Goal: Information Seeking & Learning: Find specific fact

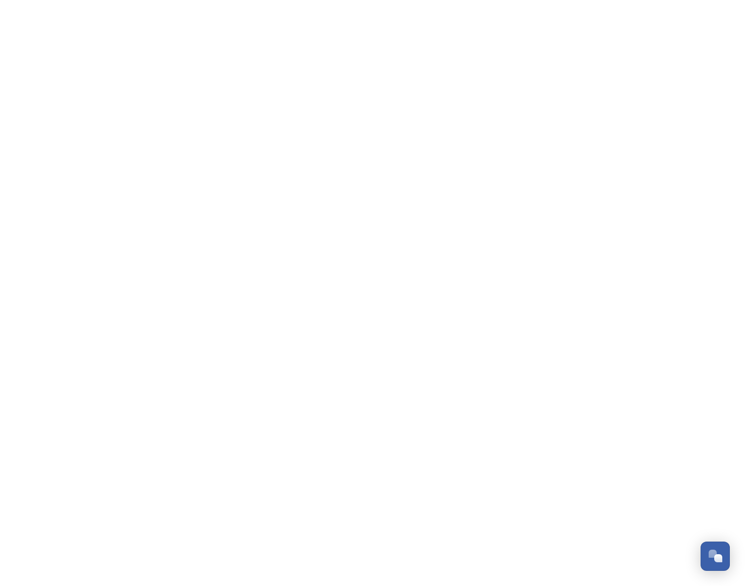
scroll to position [162, 0]
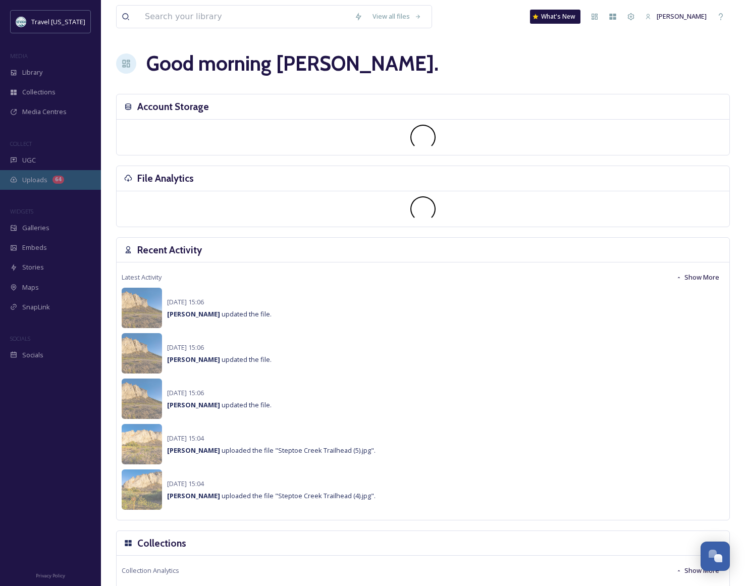
click at [26, 180] on span "Uploads" at bounding box center [34, 180] width 25 height 10
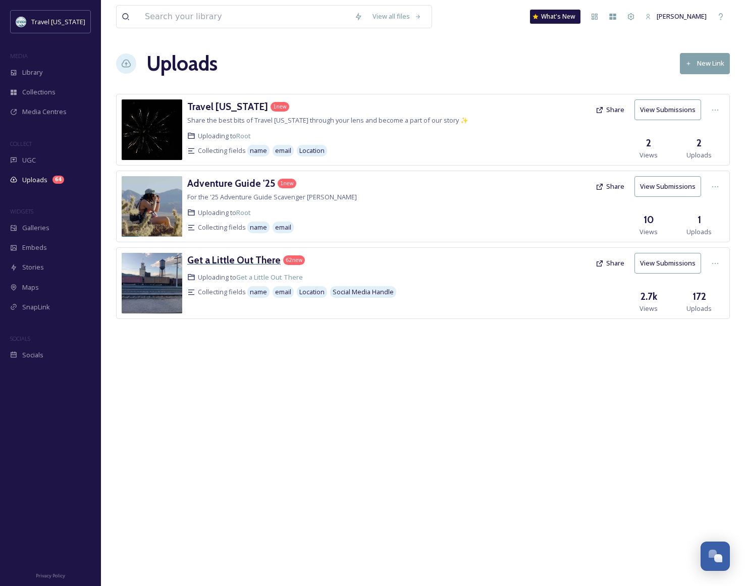
click at [227, 257] on h3 "Get a Little Out There" at bounding box center [233, 260] width 93 height 12
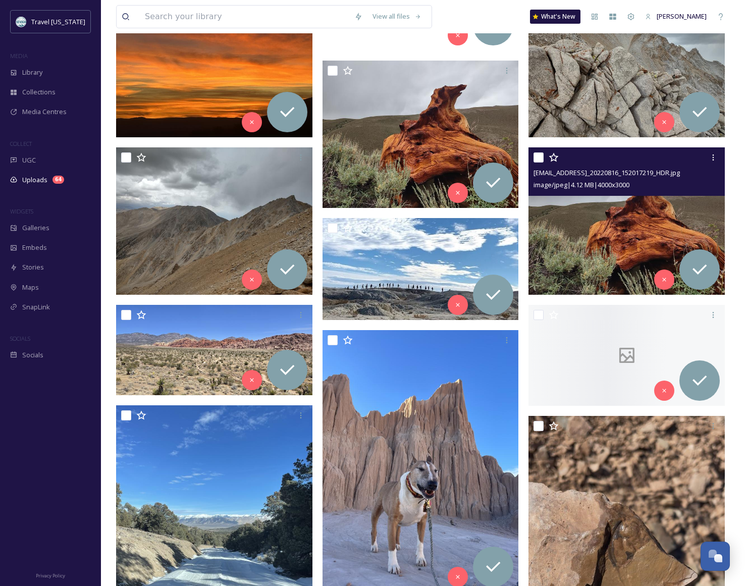
scroll to position [208, 0]
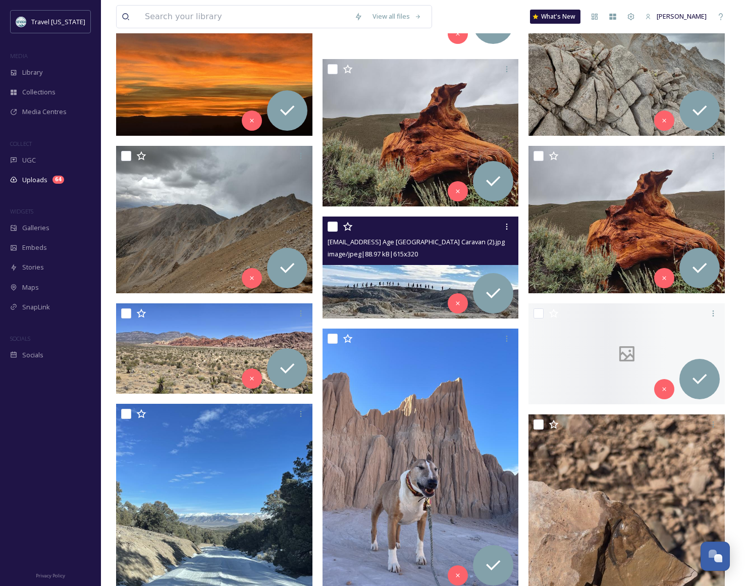
click at [395, 285] on img at bounding box center [421, 268] width 196 height 102
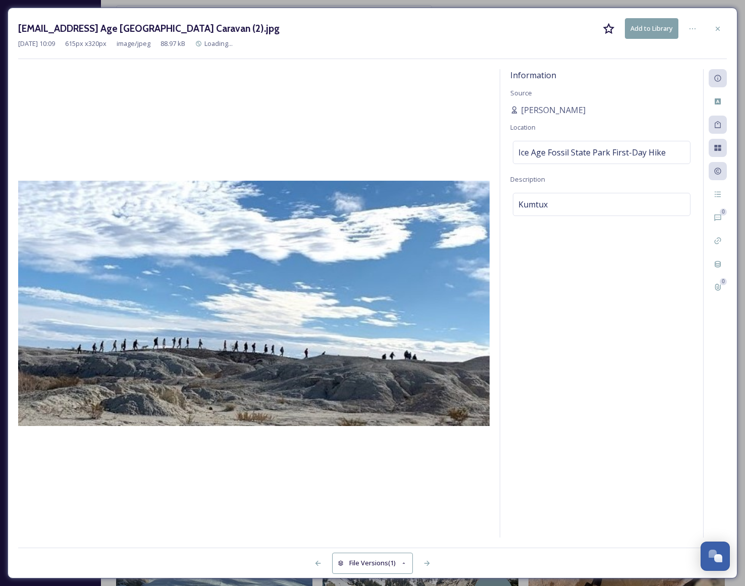
click at [723, 25] on div at bounding box center [718, 29] width 18 height 18
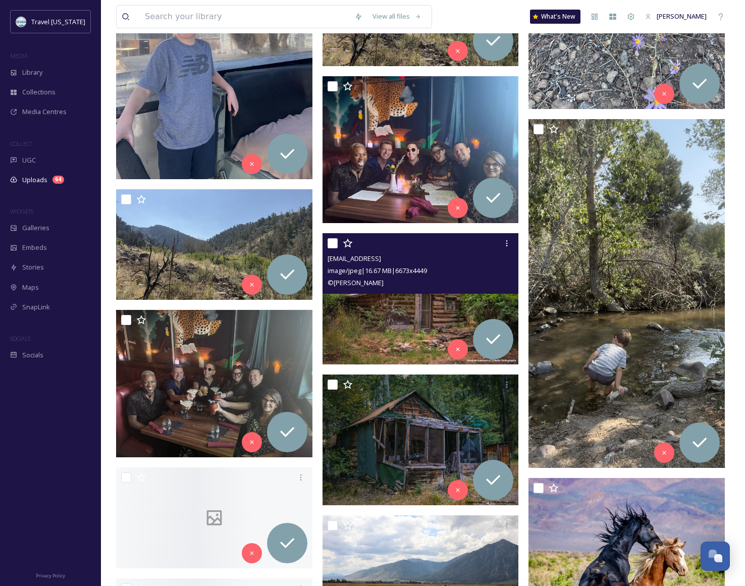
scroll to position [1534, 0]
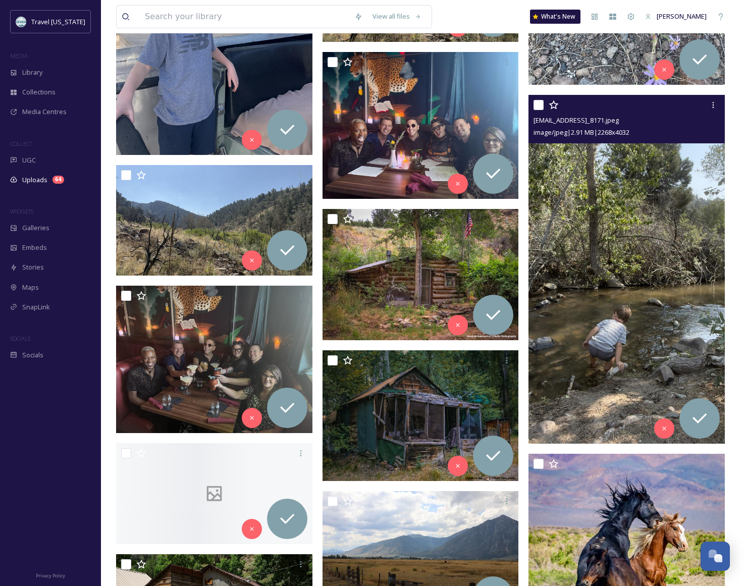
click at [656, 236] on img at bounding box center [626, 269] width 196 height 349
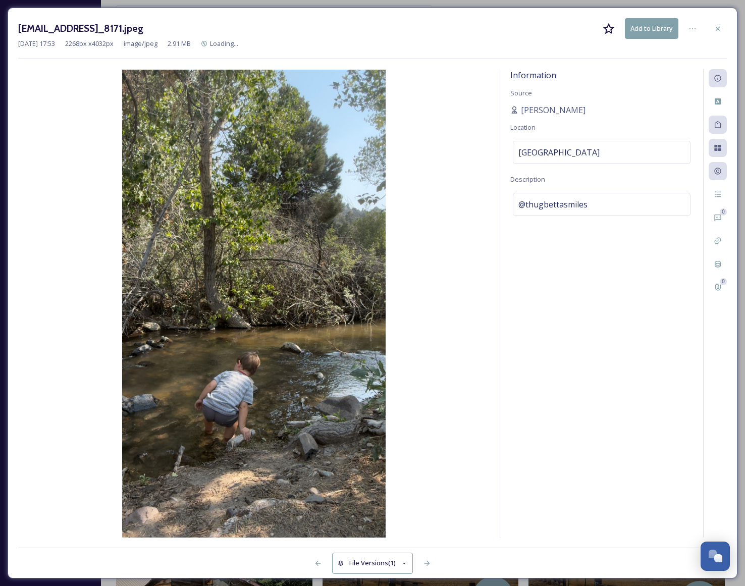
drag, startPoint x: 718, startPoint y: 27, endPoint x: 699, endPoint y: 46, distance: 26.8
click at [718, 27] on icon at bounding box center [718, 29] width 8 height 8
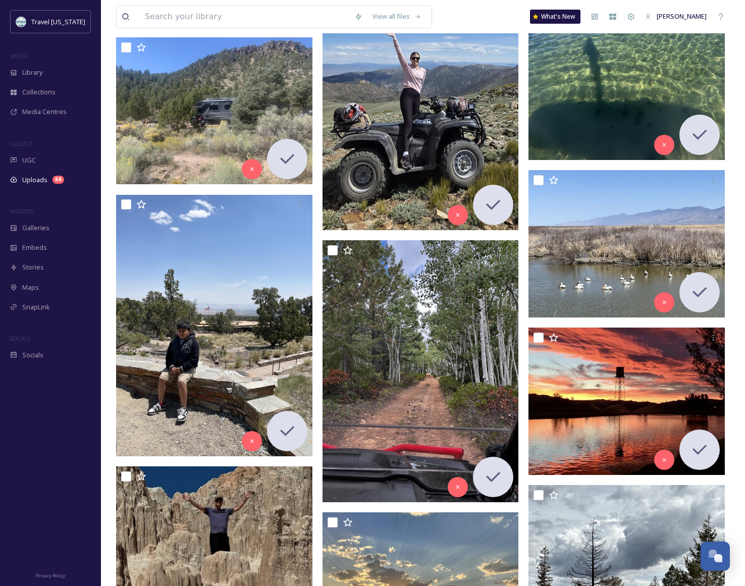
scroll to position [4860, 0]
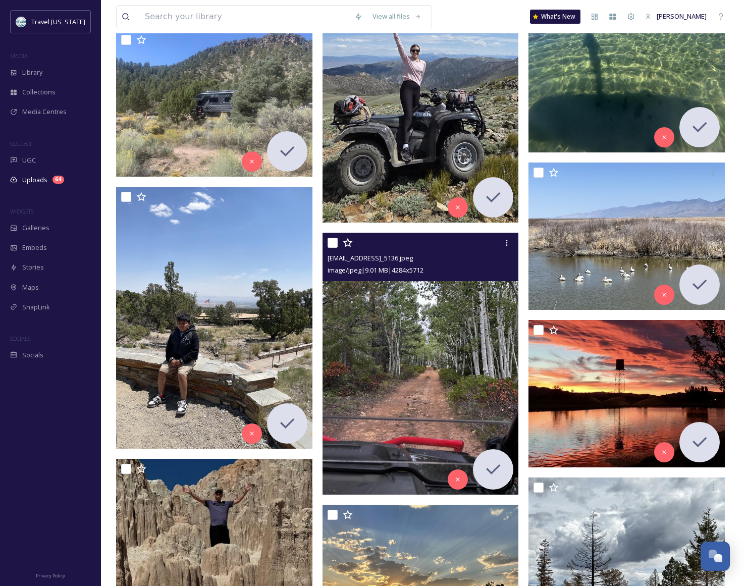
click at [390, 379] on img at bounding box center [421, 363] width 196 height 261
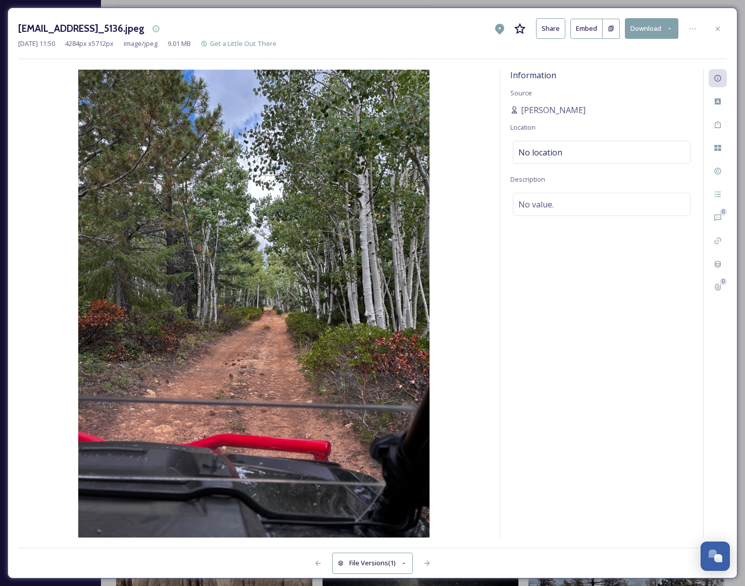
click at [722, 31] on div at bounding box center [718, 29] width 18 height 18
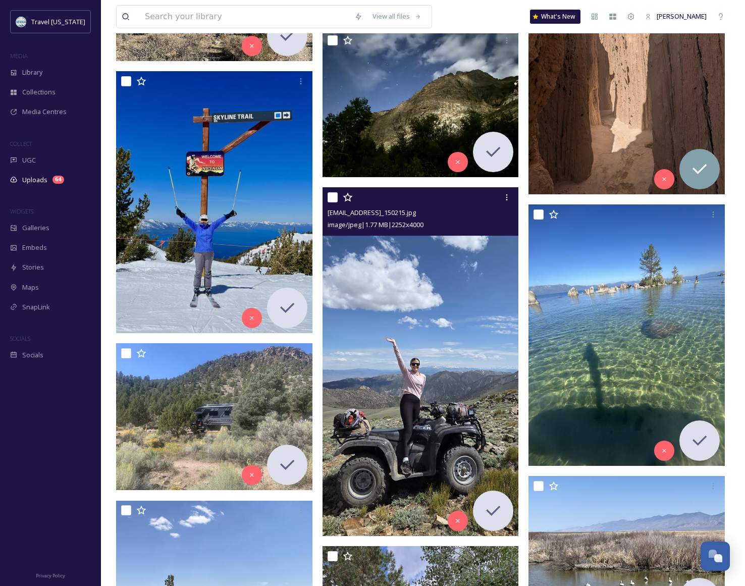
scroll to position [4542, 0]
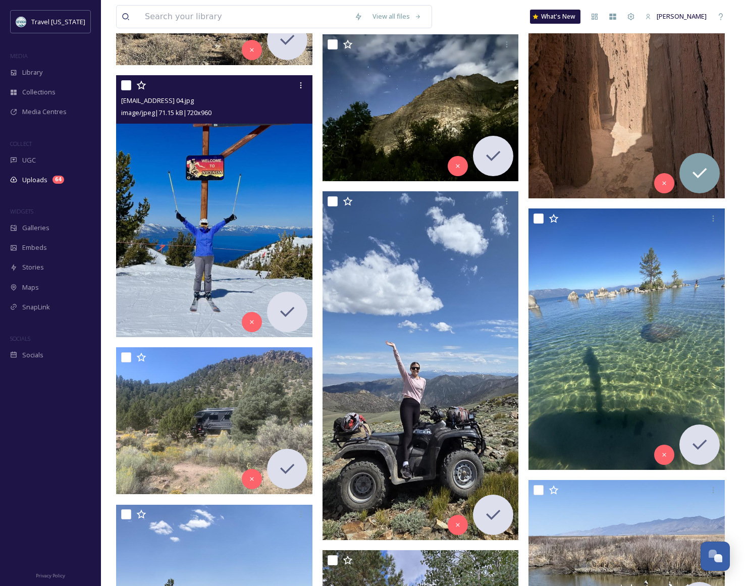
click at [261, 229] on img at bounding box center [214, 205] width 196 height 261
checkbox input "true"
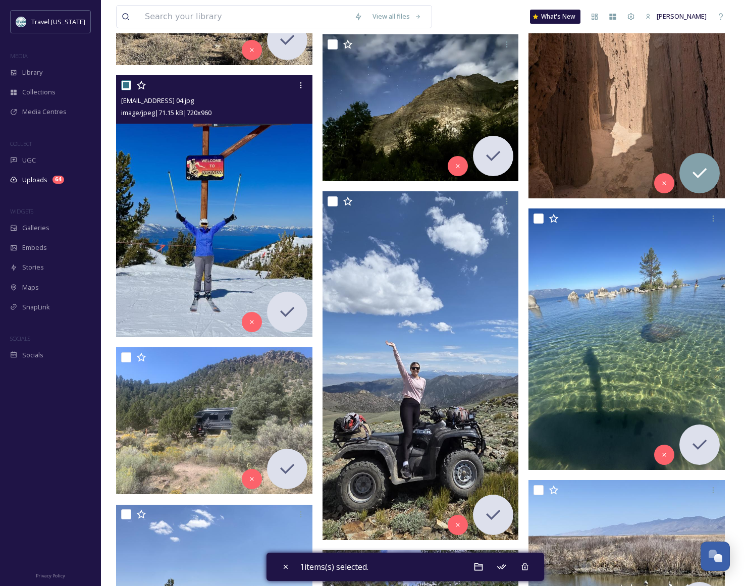
click at [185, 249] on img at bounding box center [214, 205] width 196 height 261
checkbox input "false"
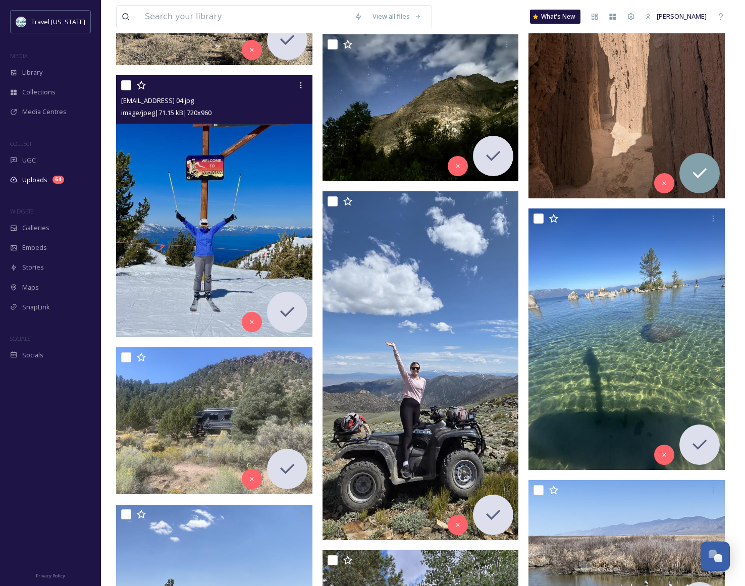
click at [239, 230] on img at bounding box center [214, 205] width 196 height 261
checkbox input "true"
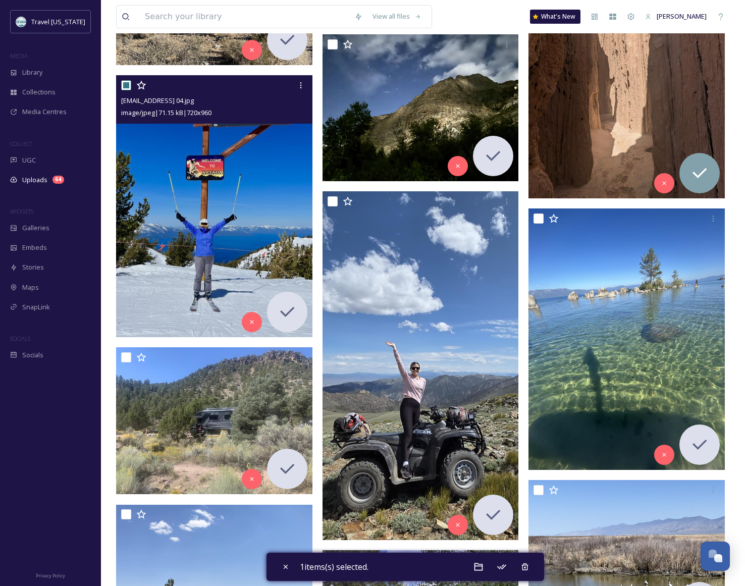
click at [239, 230] on img at bounding box center [214, 205] width 196 height 261
checkbox input "false"
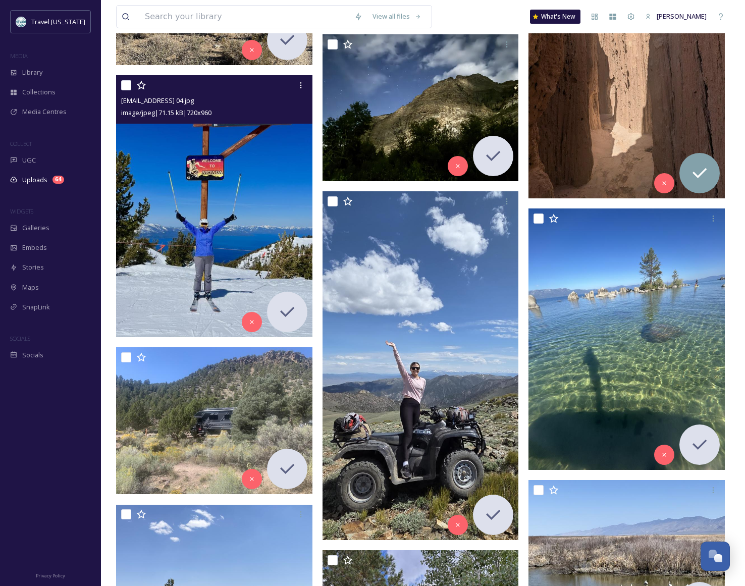
click at [239, 230] on img at bounding box center [214, 205] width 196 height 261
checkbox input "true"
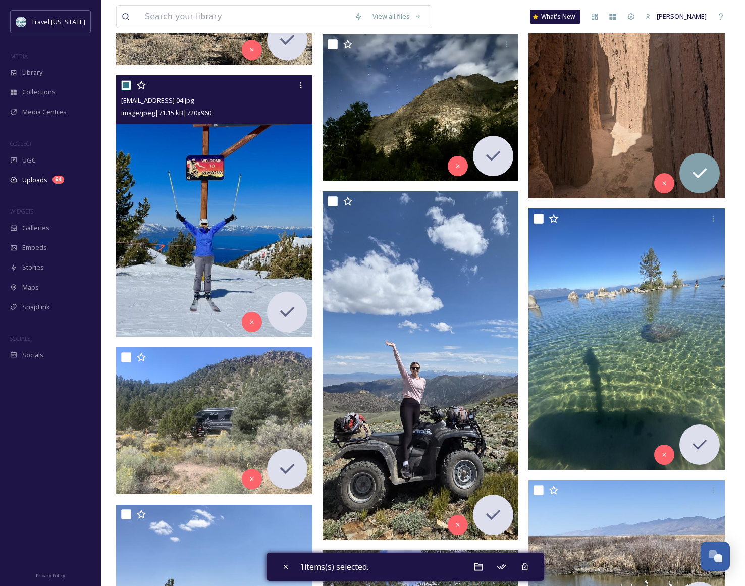
click at [261, 224] on img at bounding box center [214, 205] width 196 height 261
checkbox input "false"
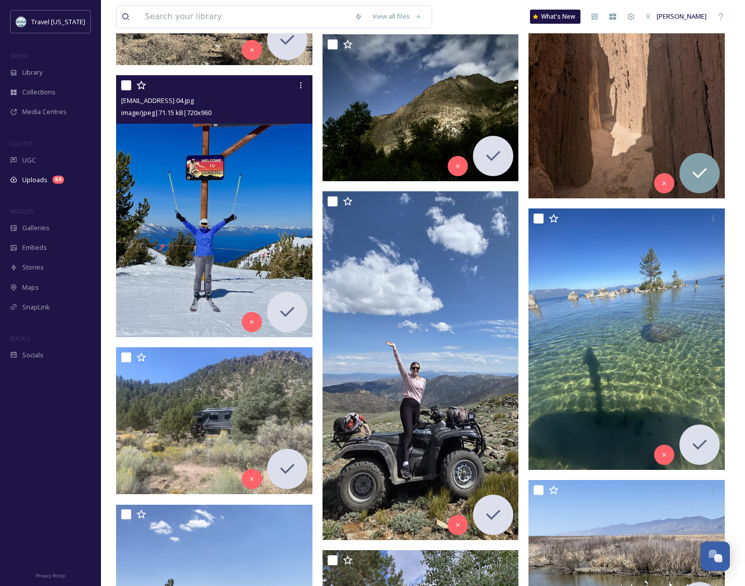
click at [261, 224] on img at bounding box center [214, 205] width 196 height 261
checkbox input "true"
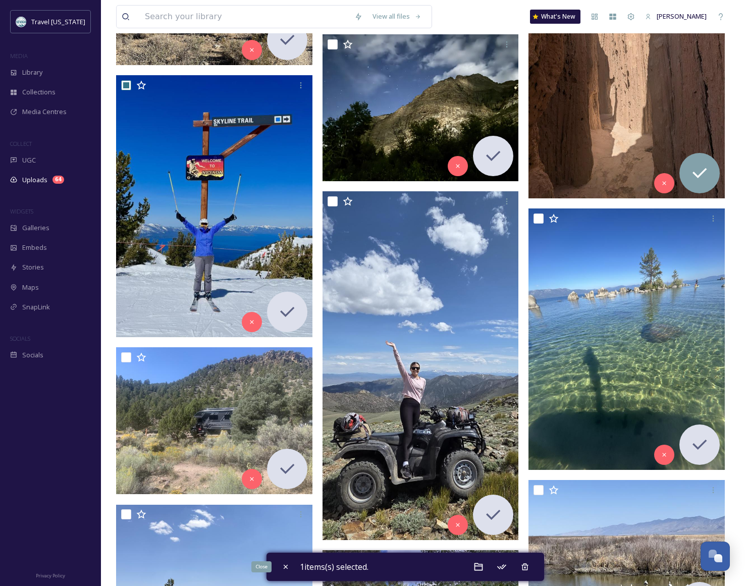
click at [283, 564] on icon at bounding box center [286, 567] width 8 height 8
checkbox input "false"
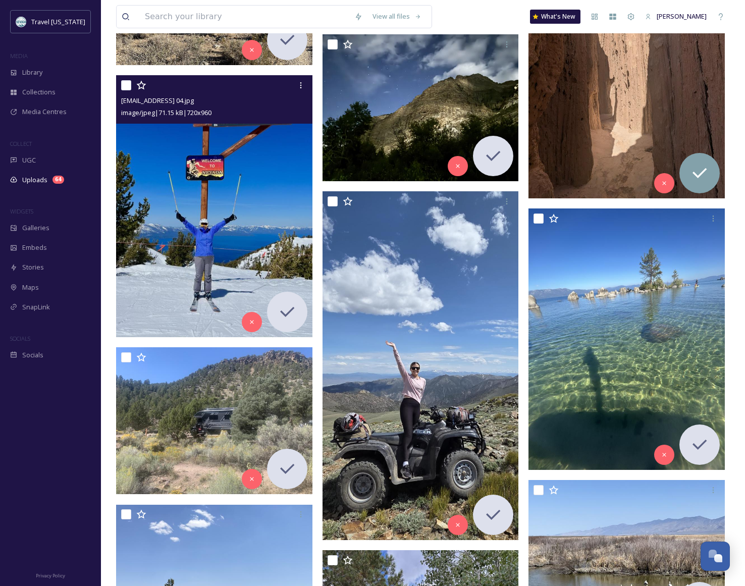
click at [217, 225] on img at bounding box center [214, 205] width 196 height 261
checkbox input "true"
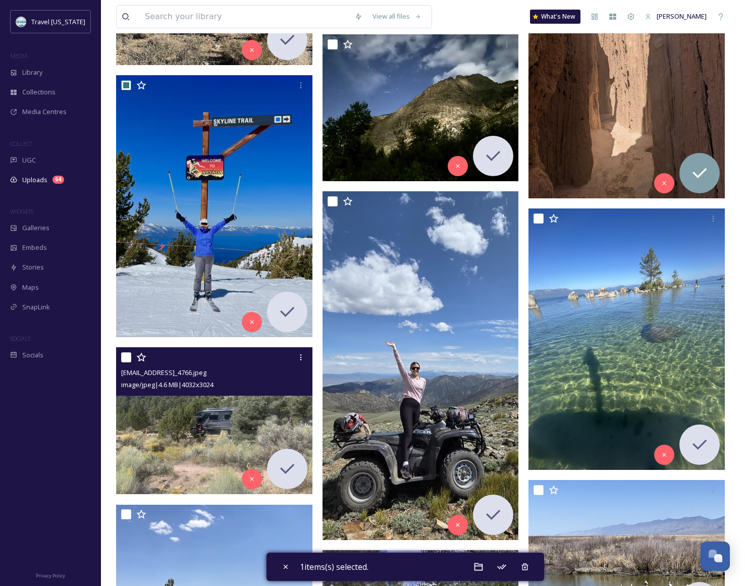
click at [213, 387] on span "image/jpeg | 4.6 MB | 4032 x 3024" at bounding box center [167, 384] width 92 height 9
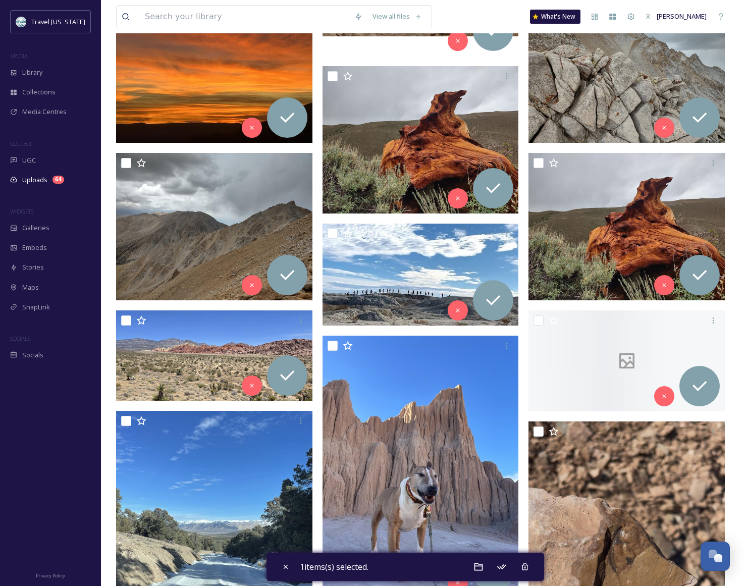
scroll to position [198, 0]
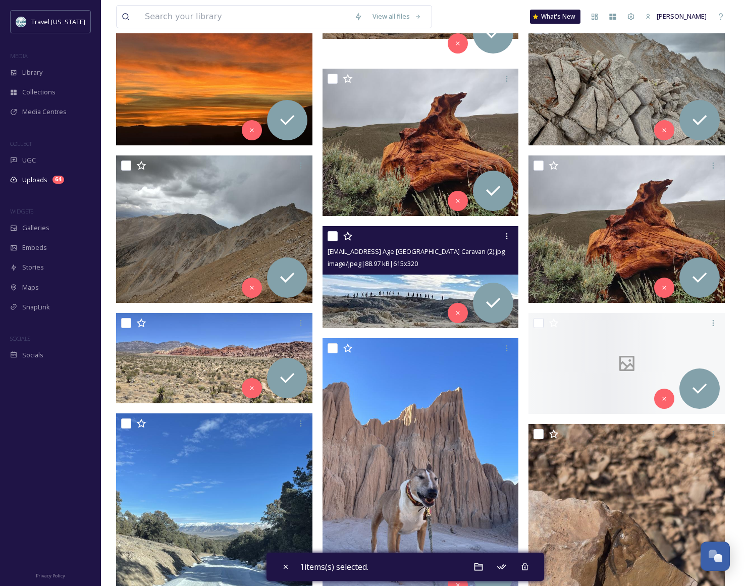
click at [442, 261] on div "image/jpeg | 88.97 kB | 615 x 320" at bounding box center [422, 263] width 189 height 12
click at [424, 277] on img at bounding box center [421, 277] width 196 height 102
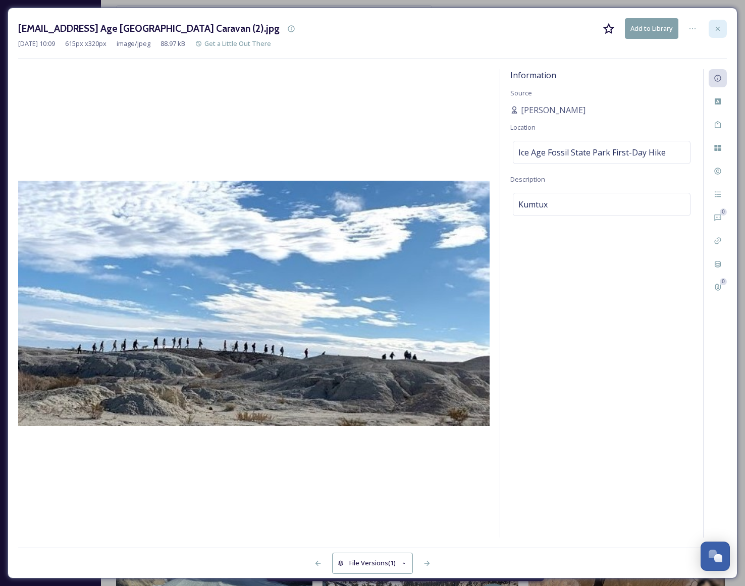
click at [714, 29] on icon at bounding box center [718, 29] width 8 height 8
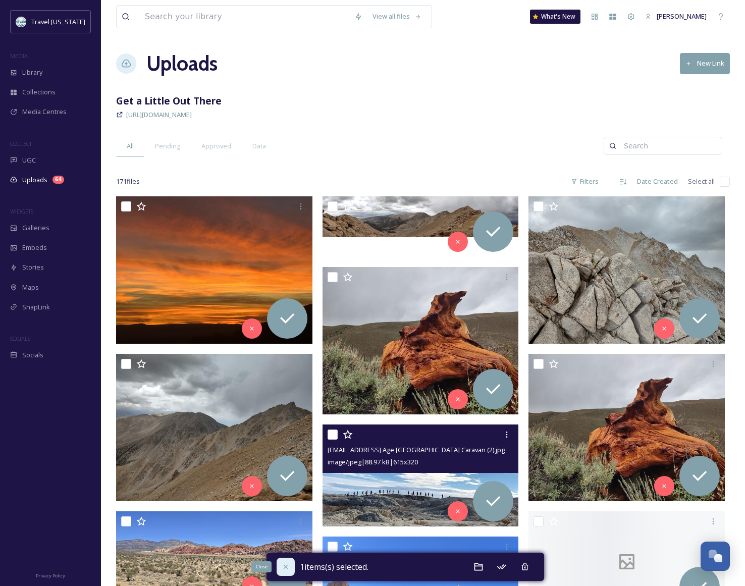
click at [287, 568] on icon at bounding box center [286, 567] width 4 height 4
checkbox input "false"
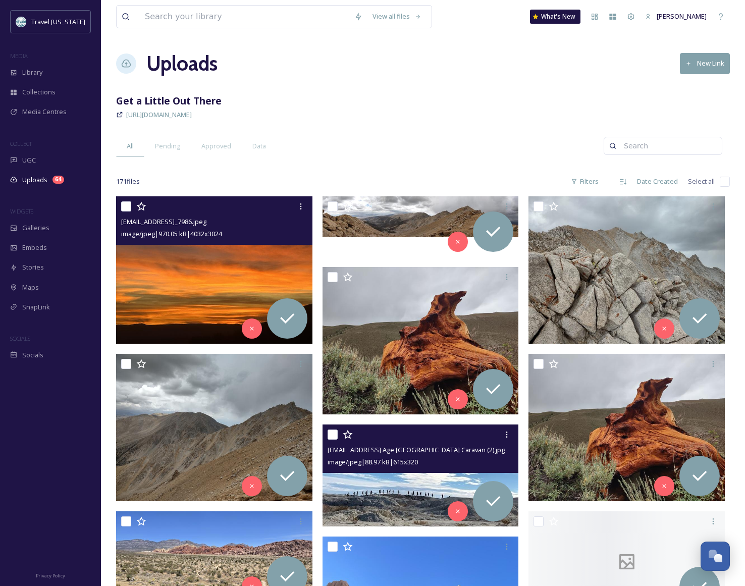
drag, startPoint x: 127, startPoint y: 206, endPoint x: 139, endPoint y: 206, distance: 12.6
click at [127, 206] on input "checkbox" at bounding box center [126, 206] width 10 height 10
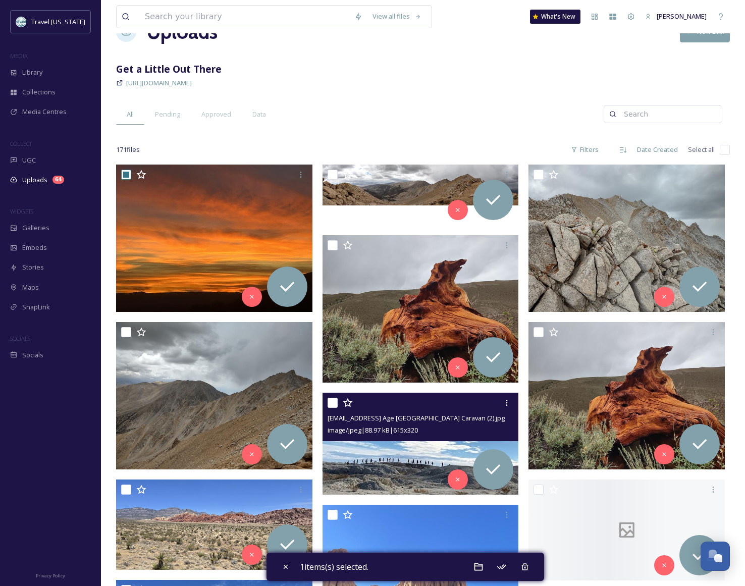
scroll to position [45, 0]
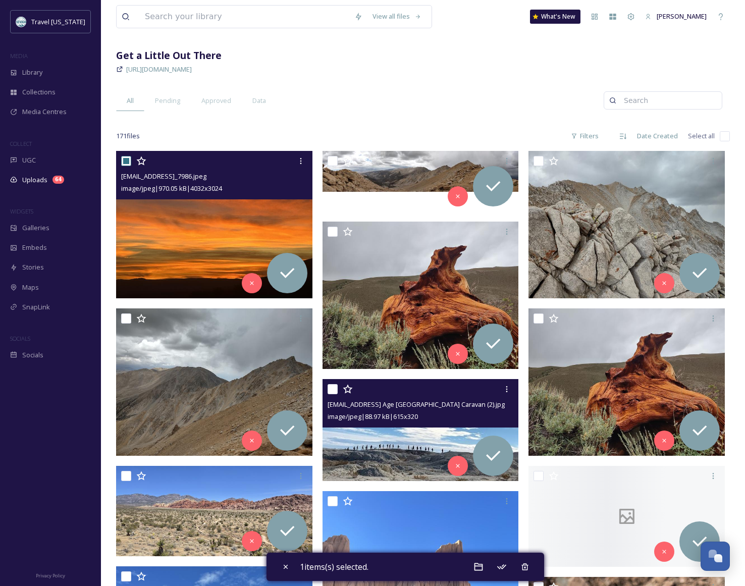
click at [128, 162] on input "checkbox" at bounding box center [126, 161] width 10 height 10
checkbox input "false"
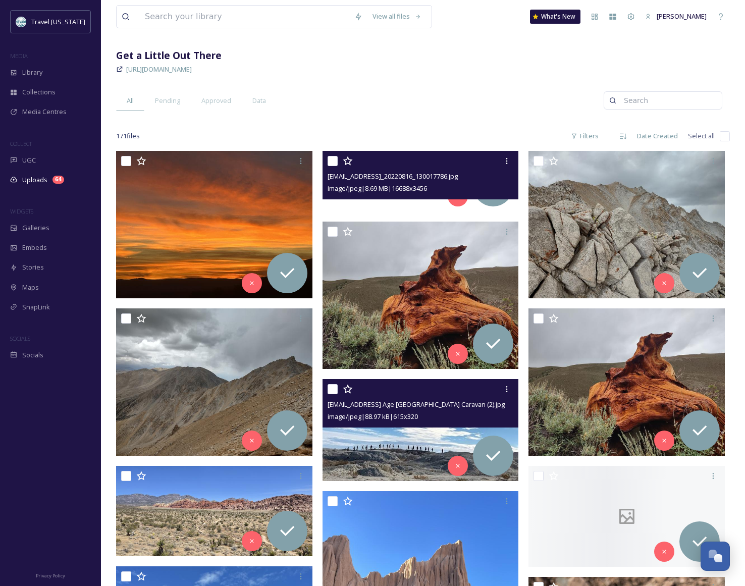
click at [386, 183] on div "image/jpeg | 8.69 MB | 16688 x 3456" at bounding box center [422, 188] width 189 height 12
click at [455, 169] on div at bounding box center [422, 161] width 189 height 18
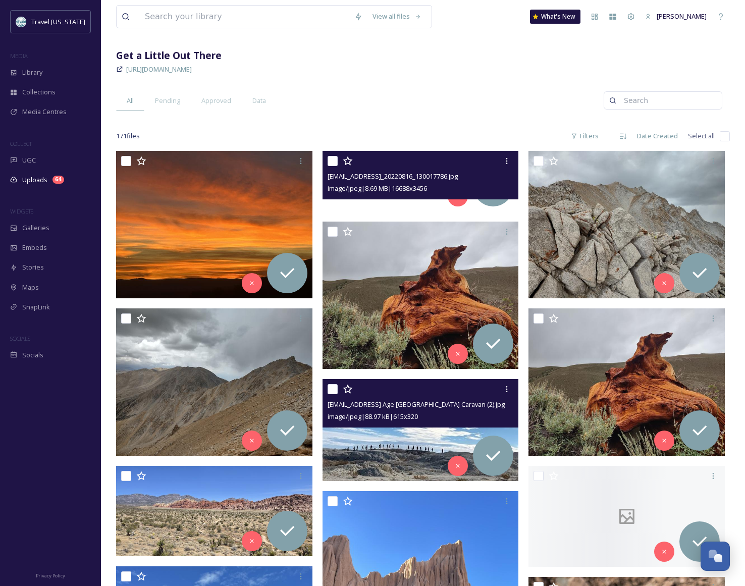
click at [423, 164] on div at bounding box center [422, 161] width 189 height 18
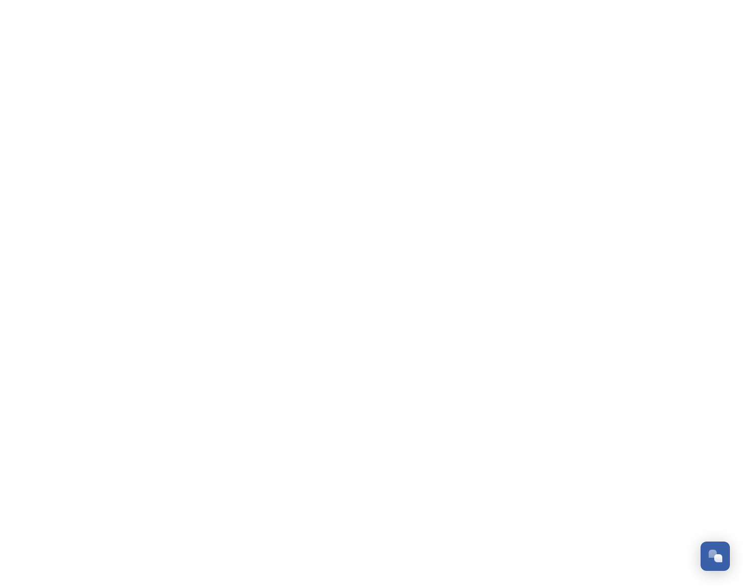
scroll to position [162, 0]
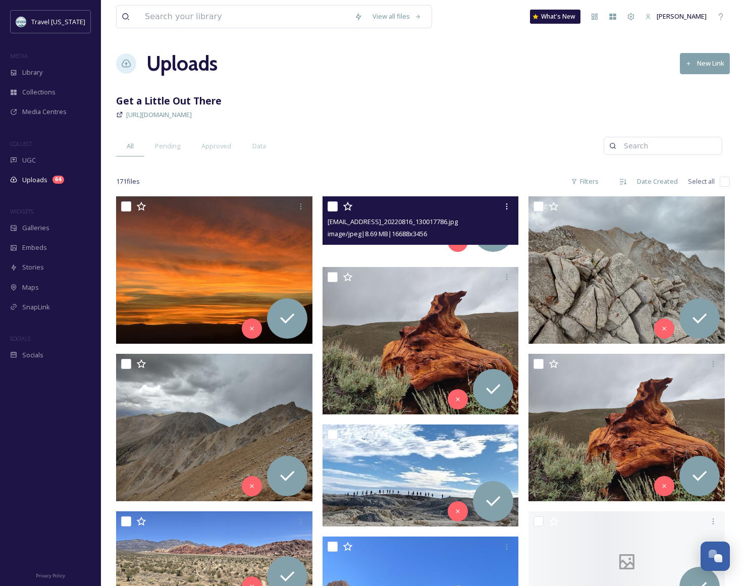
click at [366, 225] on span "ext_1759427395.013425_washoeoreo@gmail.com-IMG_20220816_130017786.jpg" at bounding box center [393, 221] width 130 height 9
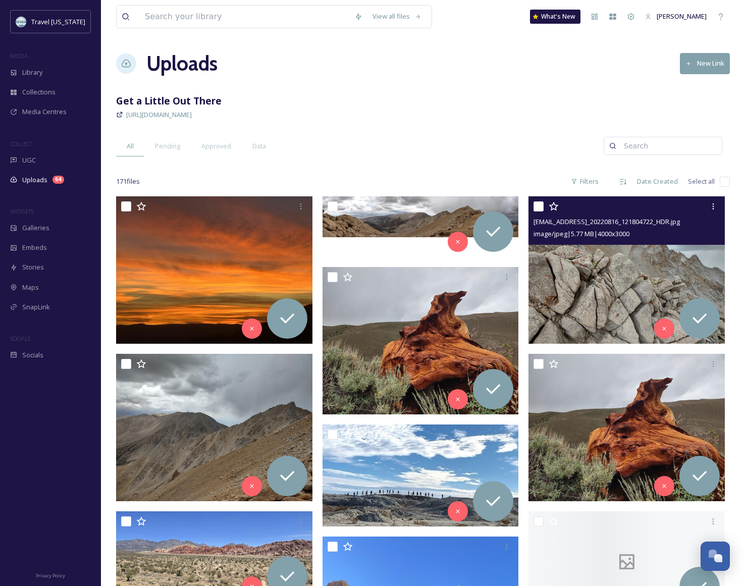
click at [632, 267] on img at bounding box center [626, 269] width 196 height 147
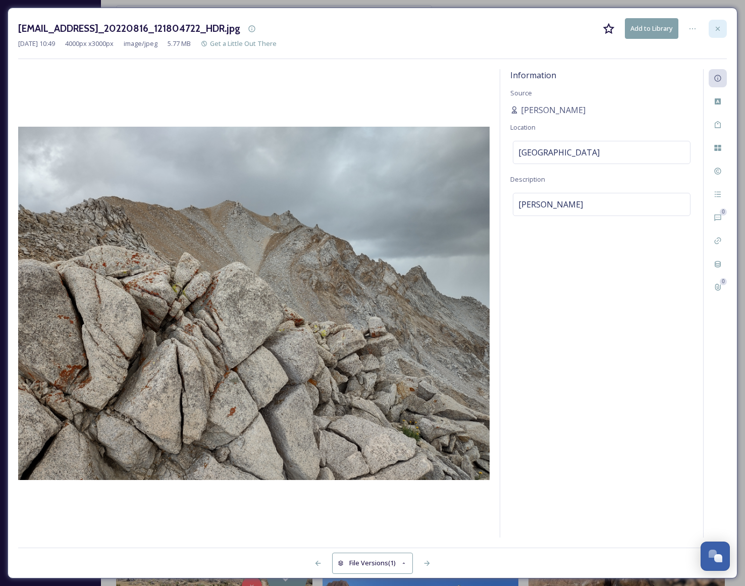
click at [724, 32] on div at bounding box center [718, 29] width 18 height 18
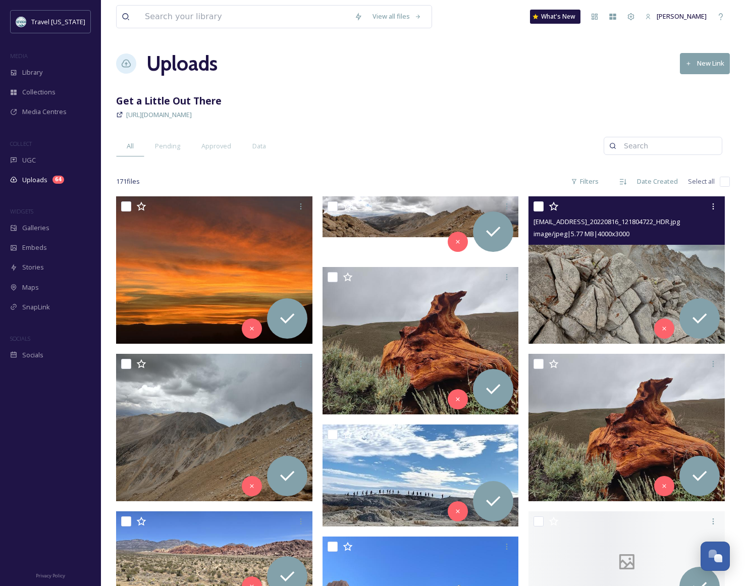
click at [572, 311] on img at bounding box center [626, 269] width 196 height 147
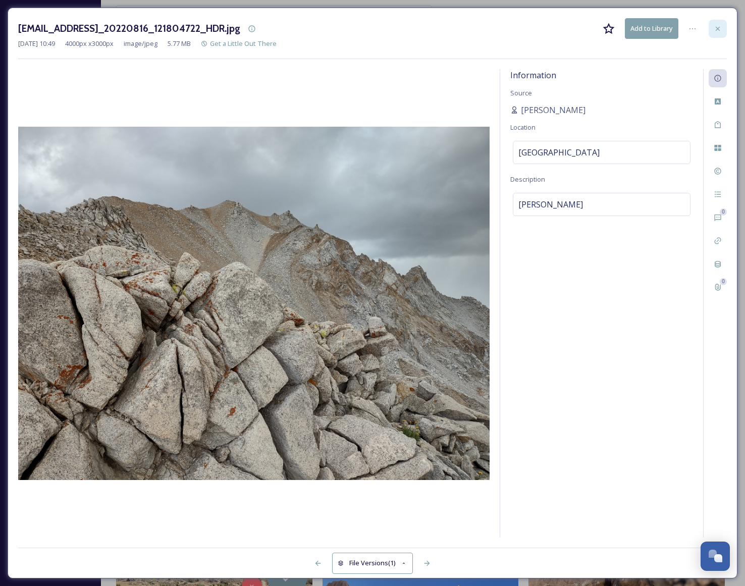
click at [715, 24] on div at bounding box center [718, 29] width 18 height 18
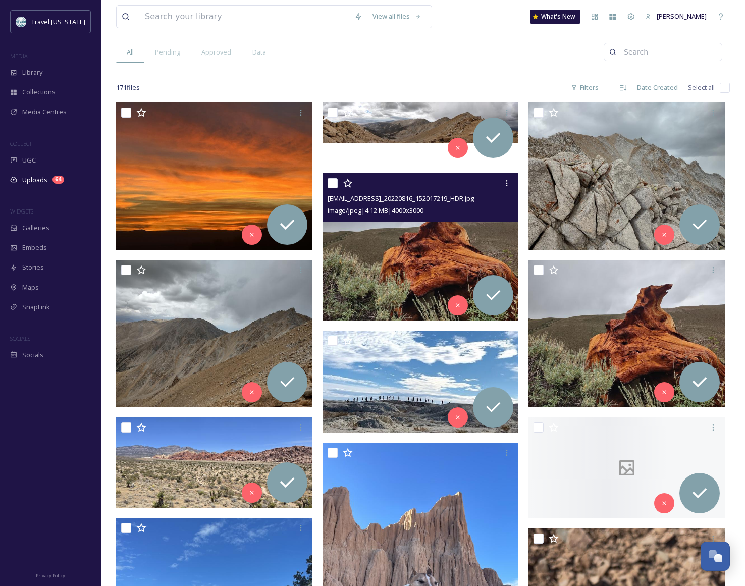
scroll to position [49, 0]
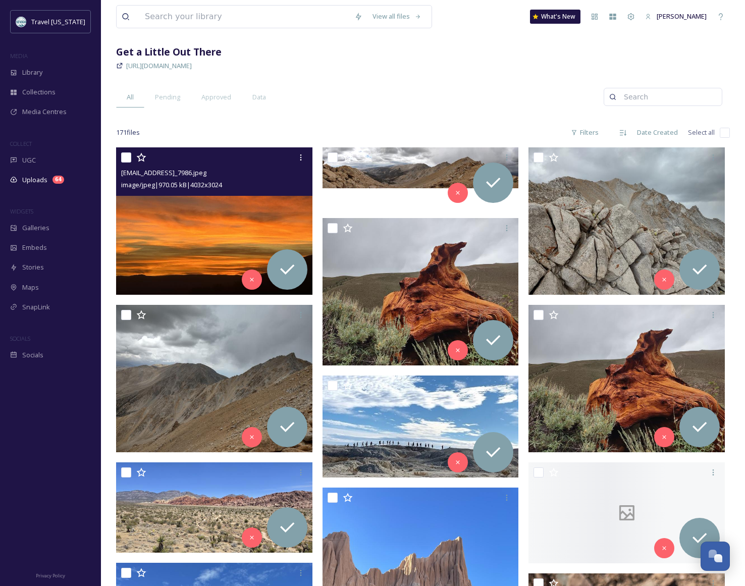
click at [127, 157] on input "checkbox" at bounding box center [126, 157] width 10 height 10
checkbox input "true"
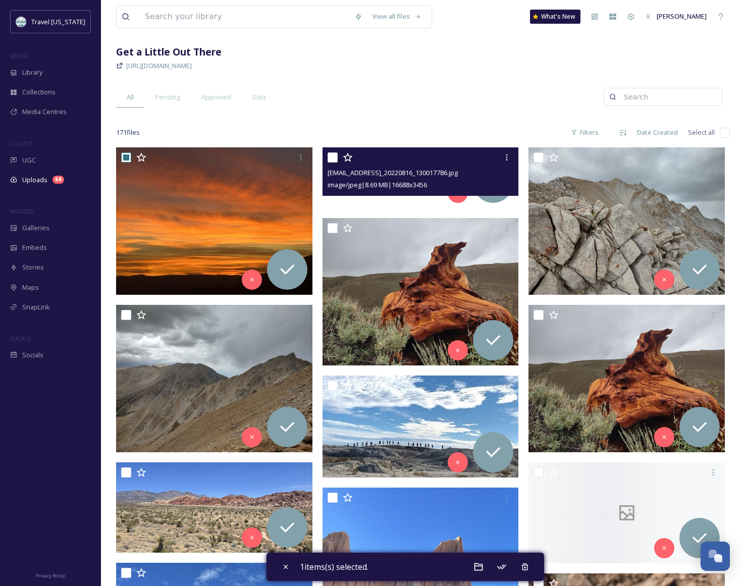
click at [331, 159] on input "checkbox" at bounding box center [333, 157] width 10 height 10
checkbox input "true"
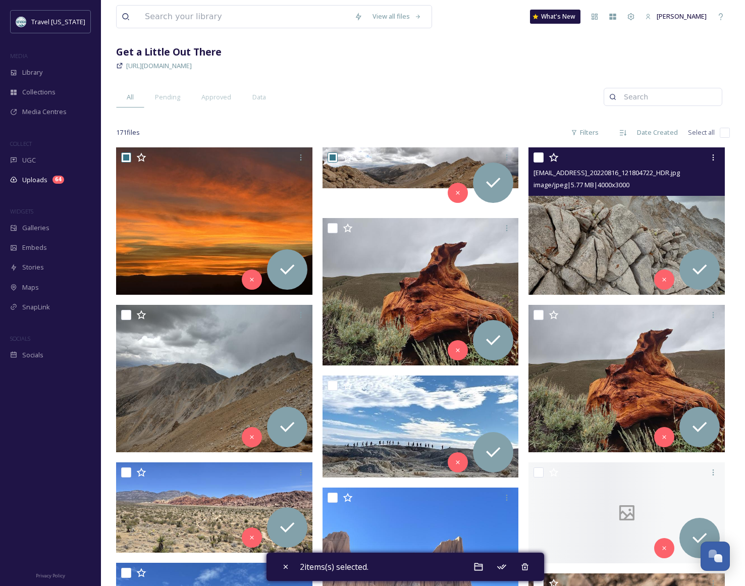
click at [539, 151] on div at bounding box center [627, 157] width 189 height 18
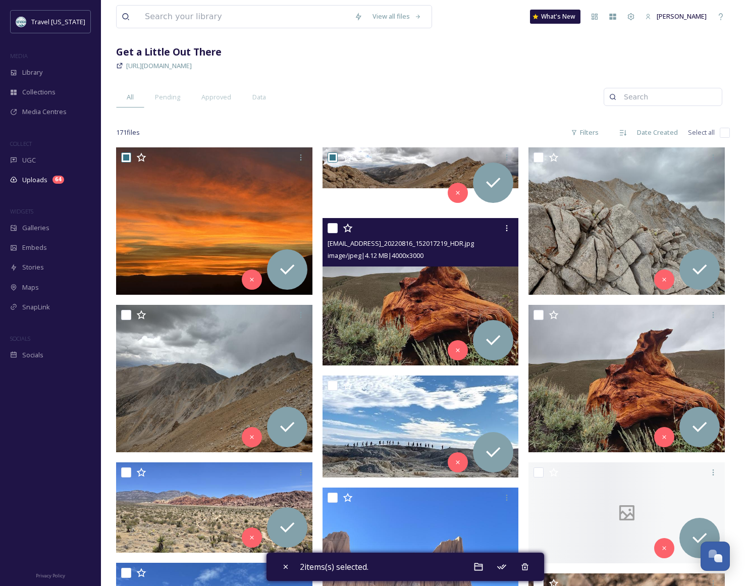
click at [329, 226] on input "checkbox" at bounding box center [333, 228] width 10 height 10
checkbox input "true"
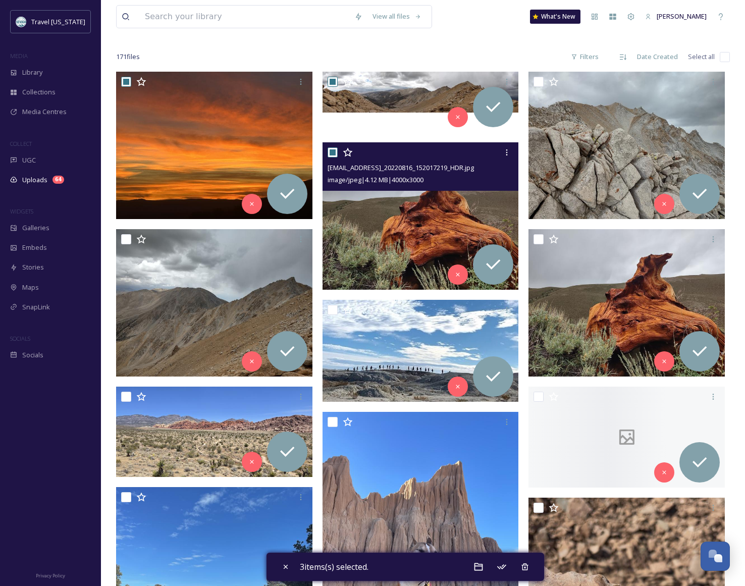
scroll to position [127, 0]
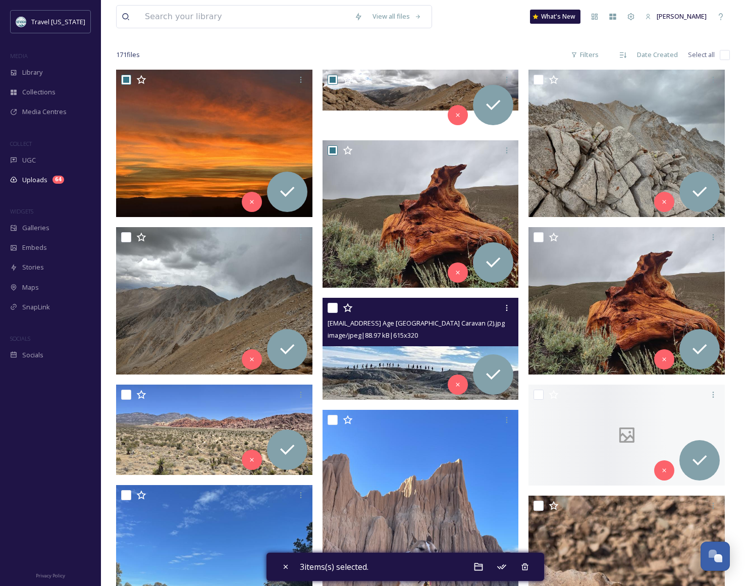
click at [328, 308] on input "checkbox" at bounding box center [333, 308] width 10 height 10
checkbox input "true"
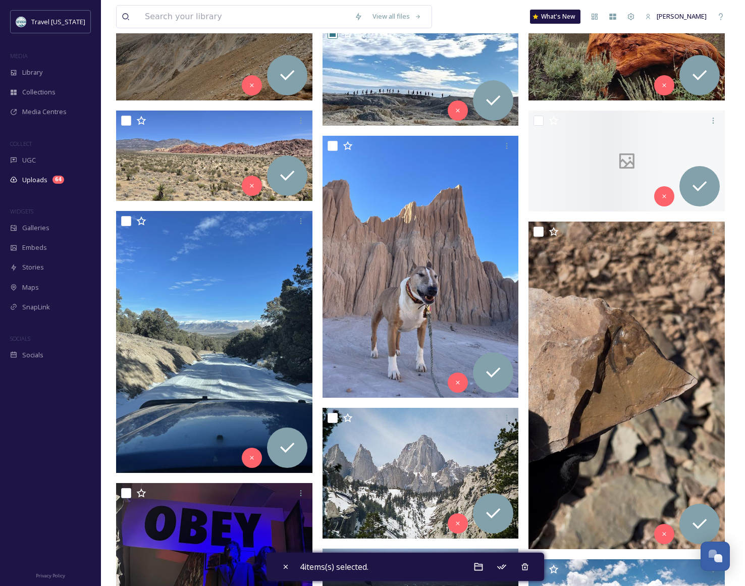
scroll to position [303, 0]
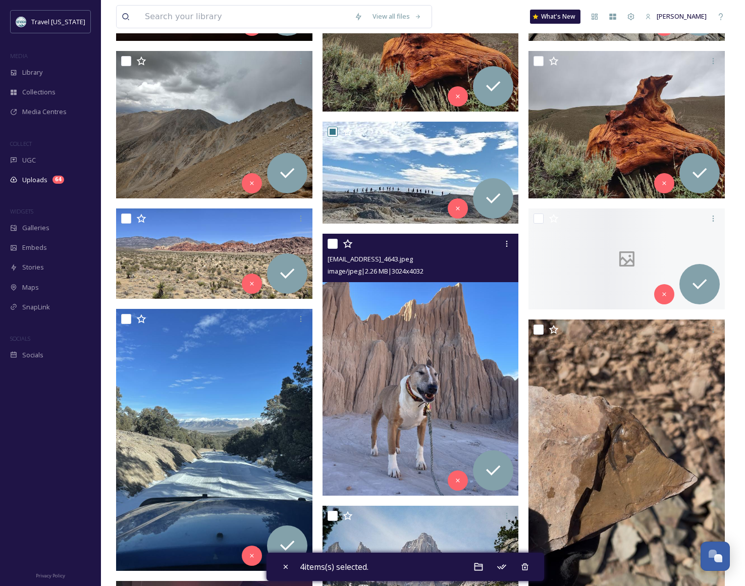
drag, startPoint x: 334, startPoint y: 245, endPoint x: 303, endPoint y: 243, distance: 31.3
click at [334, 245] on input "checkbox" at bounding box center [333, 244] width 10 height 10
checkbox input "true"
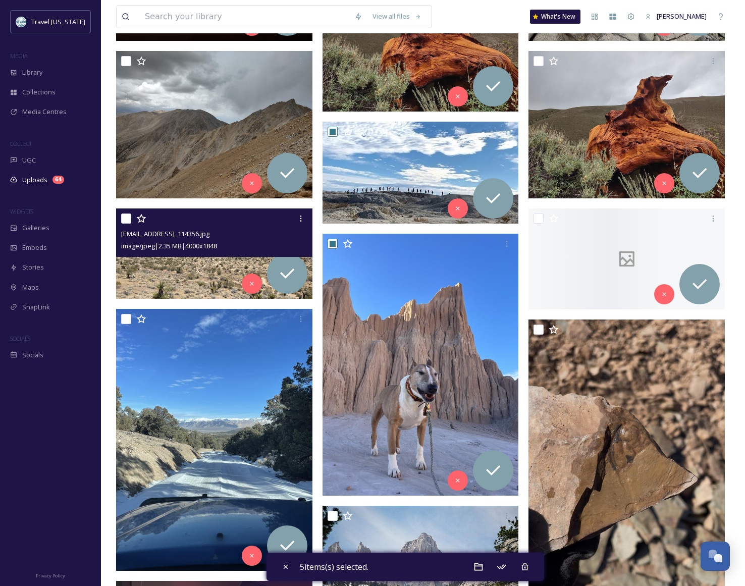
click at [129, 219] on input "checkbox" at bounding box center [126, 218] width 10 height 10
checkbox input "true"
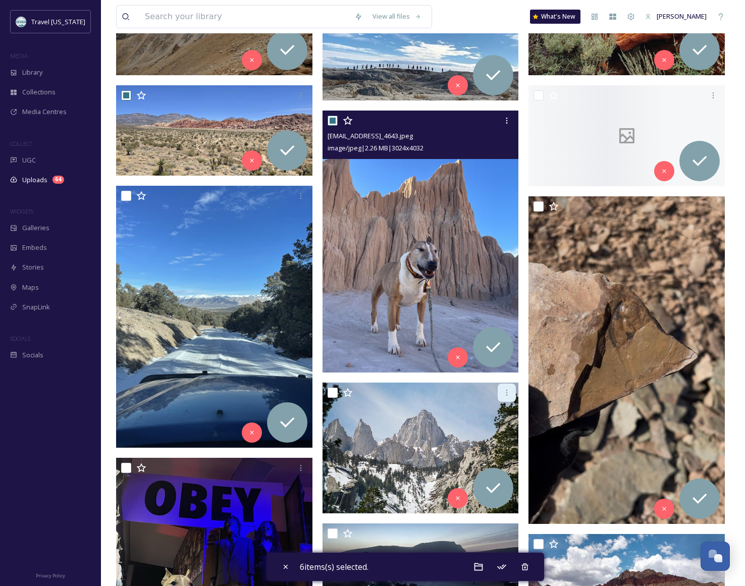
scroll to position [446, 0]
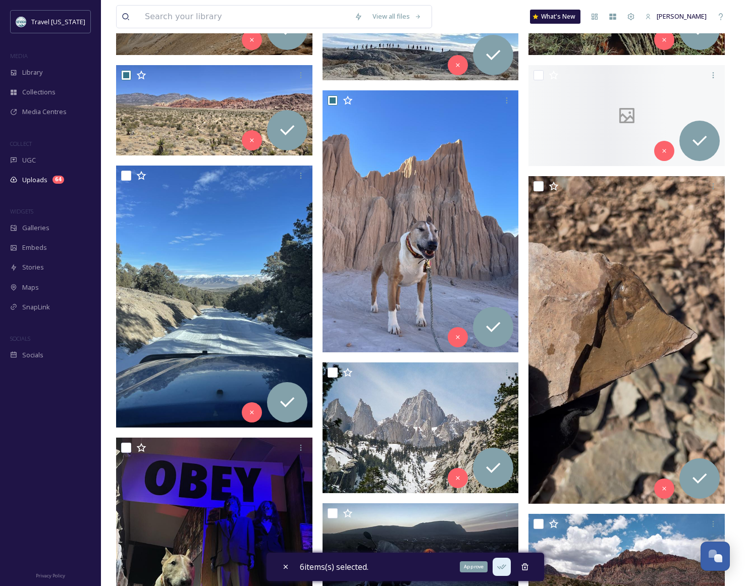
click at [511, 569] on div "Approve" at bounding box center [502, 567] width 18 height 18
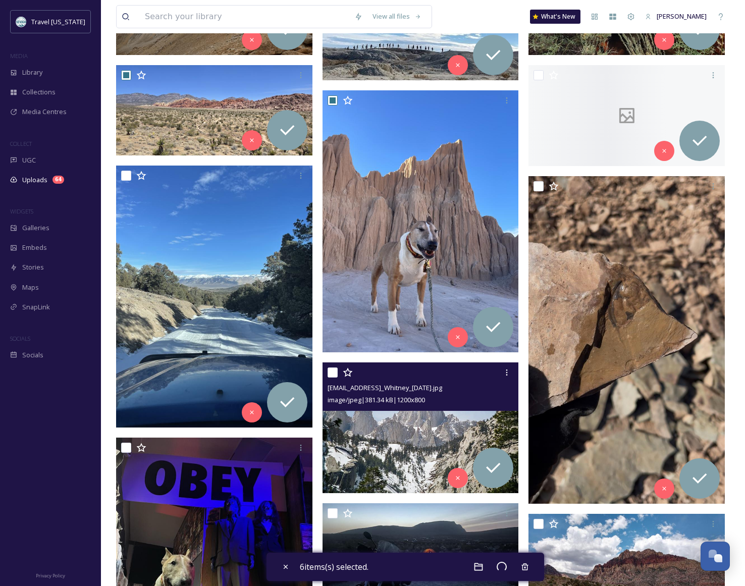
click at [422, 434] on img at bounding box center [421, 427] width 196 height 131
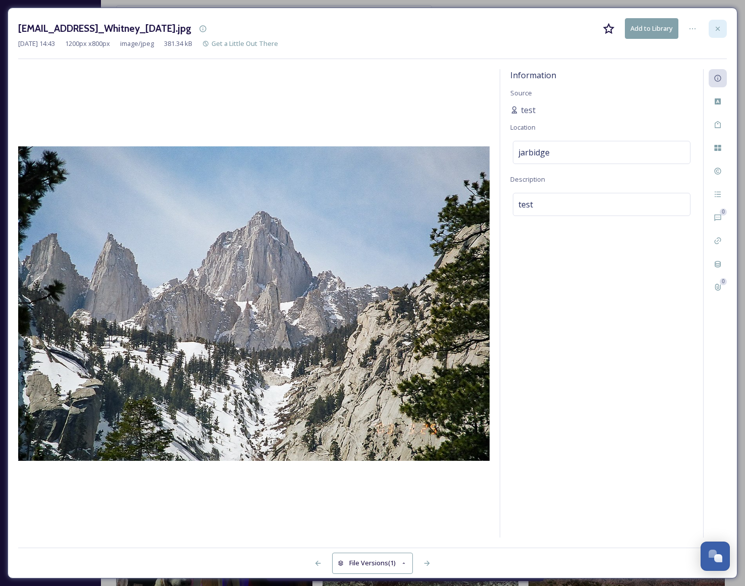
click at [721, 25] on icon at bounding box center [718, 29] width 8 height 8
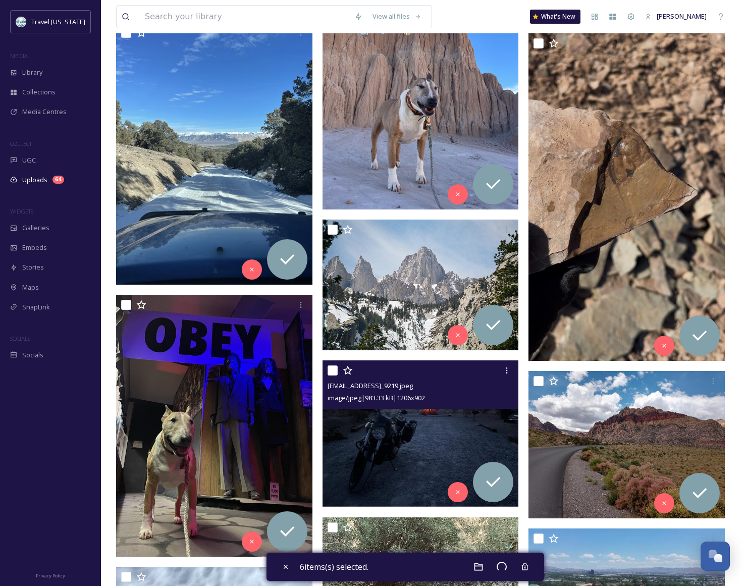
scroll to position [617, 0]
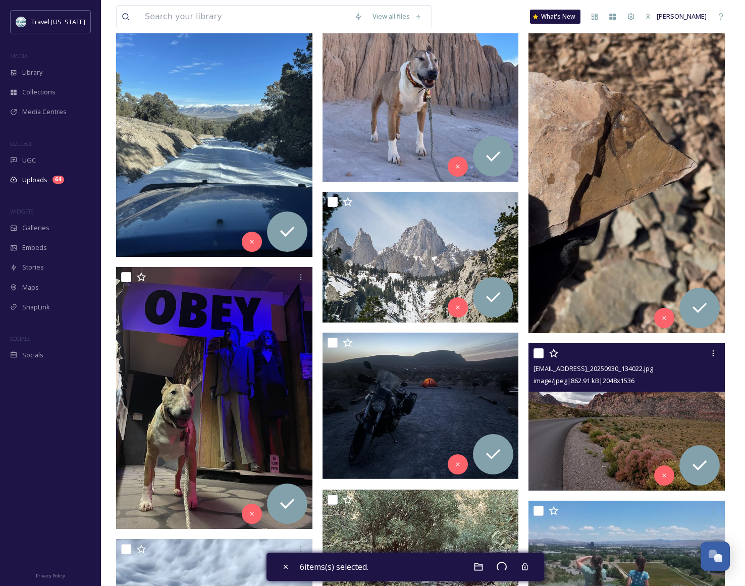
click at [544, 356] on div at bounding box center [627, 353] width 189 height 18
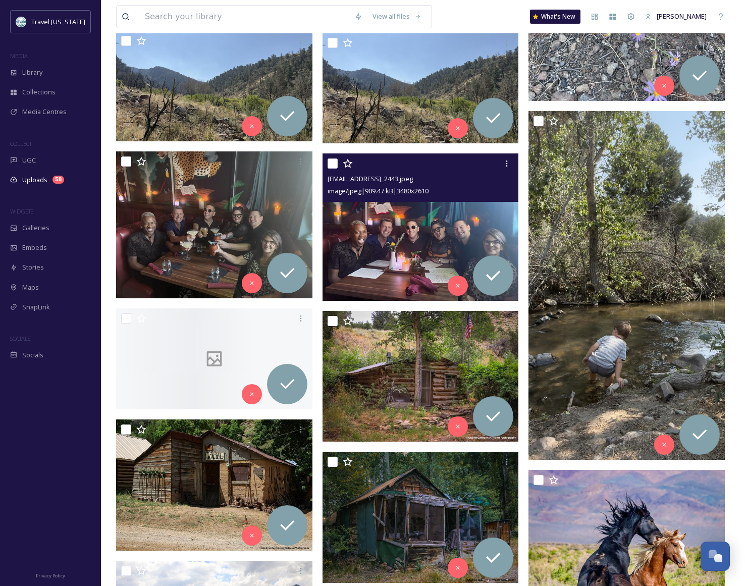
scroll to position [1252, 0]
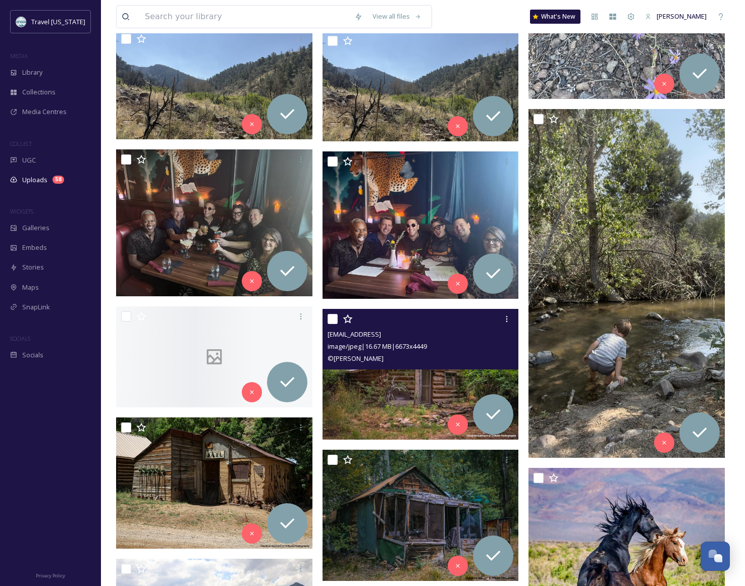
click at [408, 372] on img at bounding box center [421, 374] width 196 height 131
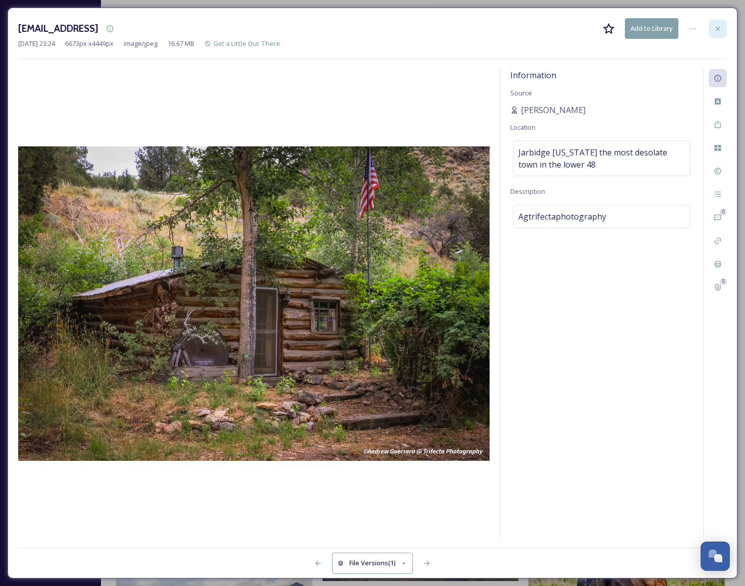
click at [723, 22] on div at bounding box center [718, 29] width 18 height 18
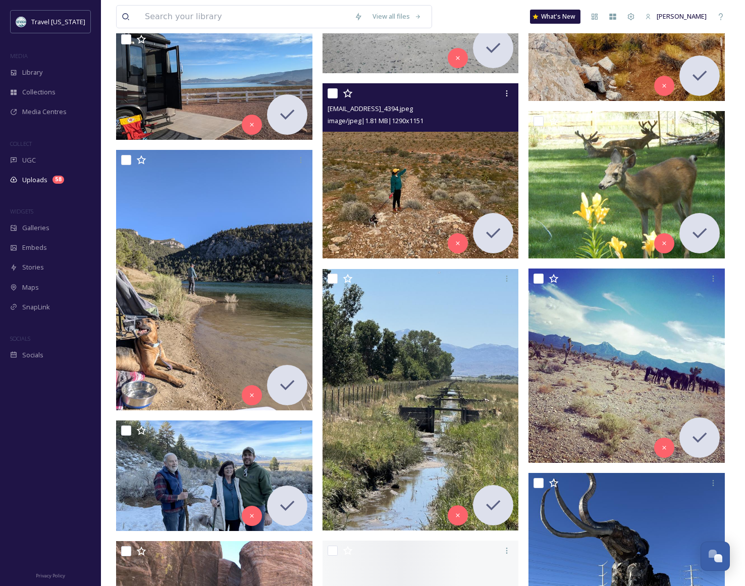
scroll to position [10546, 0]
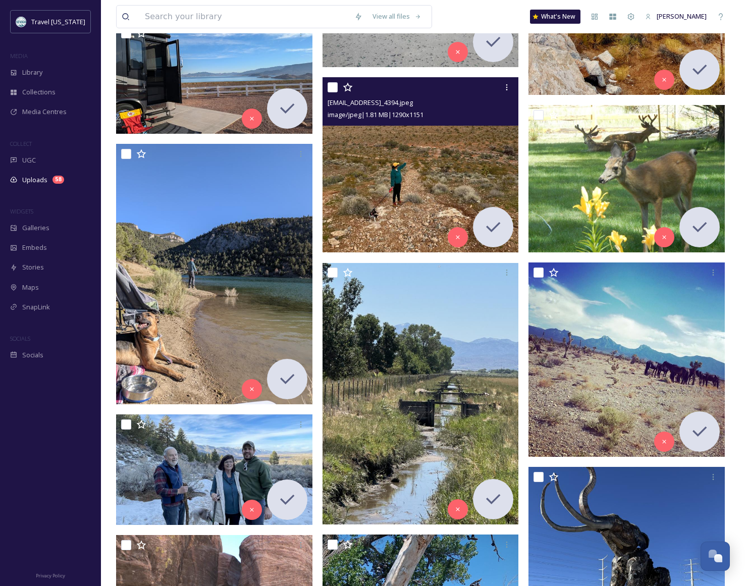
click at [418, 221] on img at bounding box center [421, 164] width 196 height 175
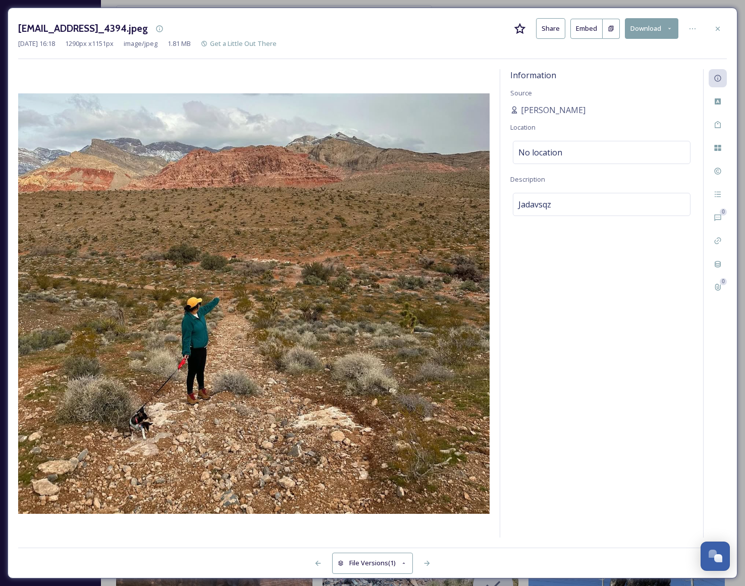
click at [721, 29] on icon at bounding box center [718, 29] width 8 height 8
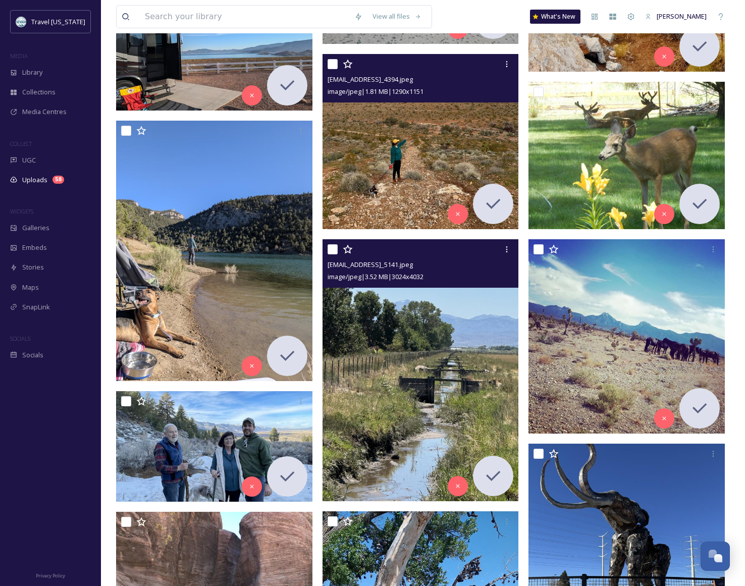
scroll to position [10583, 0]
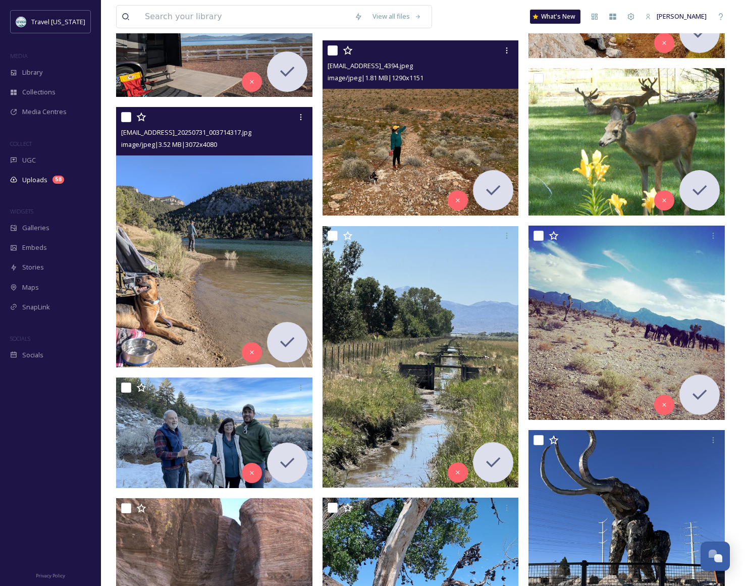
click at [235, 247] on img at bounding box center [214, 236] width 196 height 261
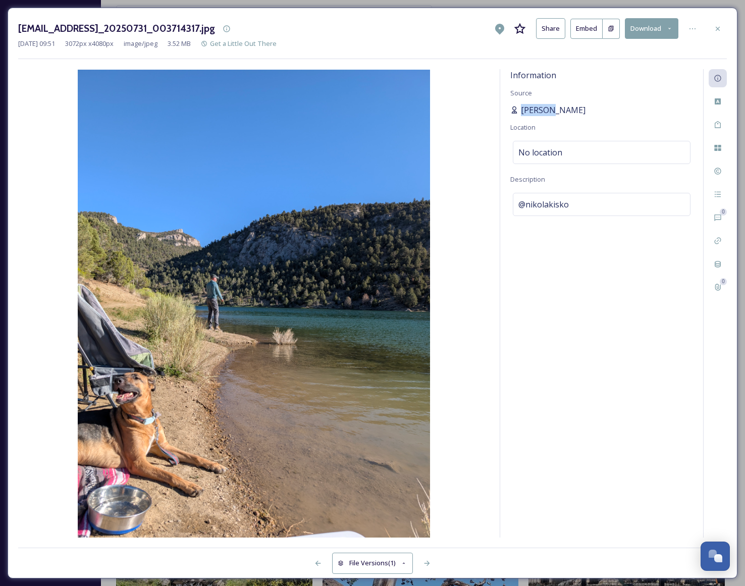
drag, startPoint x: 547, startPoint y: 109, endPoint x: 522, endPoint y: 111, distance: 24.3
click at [522, 111] on span "Nikola Kisko" at bounding box center [553, 110] width 65 height 12
copy span "Nikola"
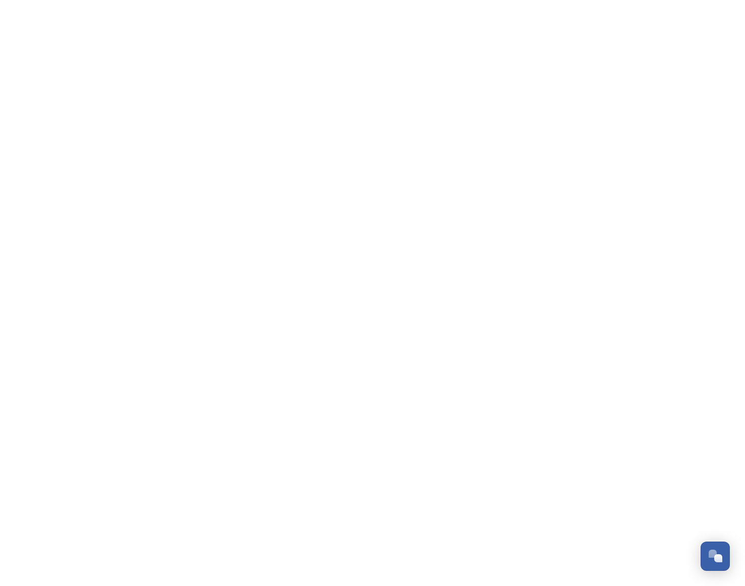
scroll to position [162, 0]
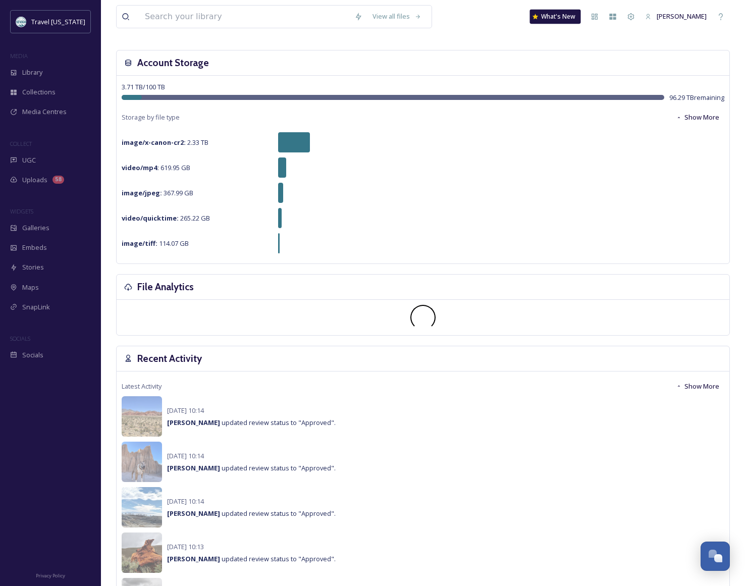
scroll to position [58, 0]
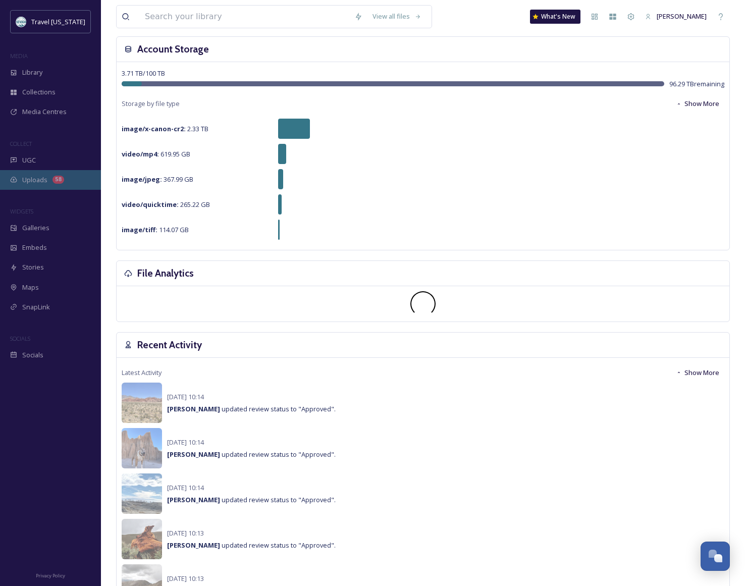
click at [52, 178] on div "58" at bounding box center [58, 180] width 12 height 8
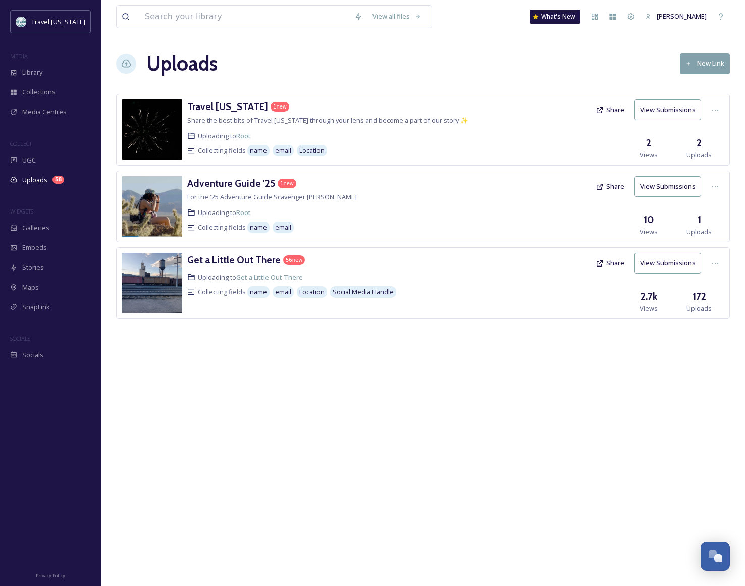
click at [247, 263] on h3 "Get a Little Out There" at bounding box center [233, 260] width 93 height 12
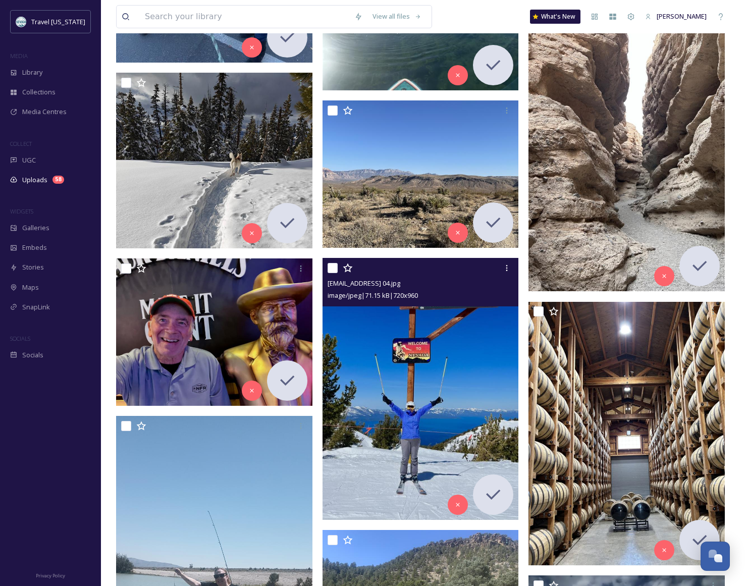
scroll to position [7786, 0]
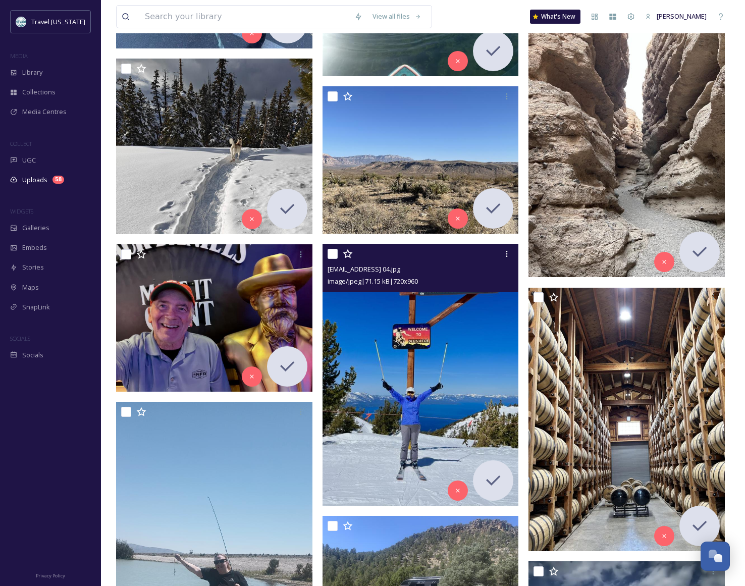
click at [399, 381] on img at bounding box center [421, 374] width 196 height 261
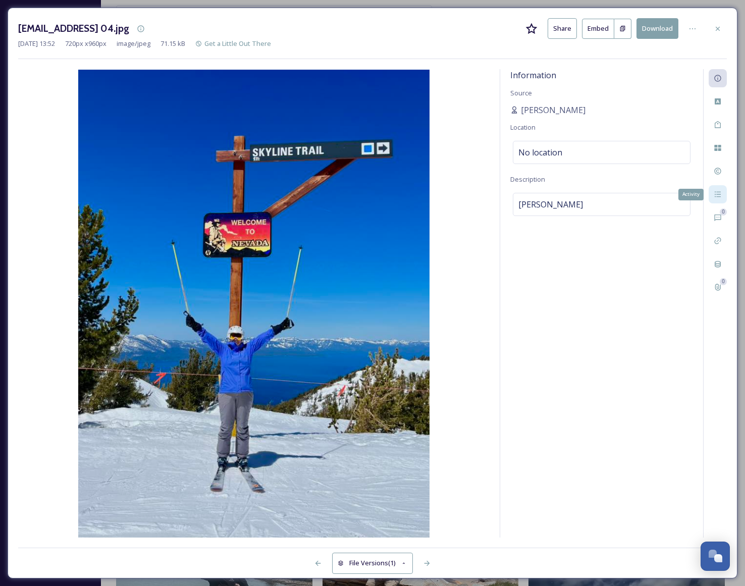
click at [718, 197] on icon at bounding box center [718, 194] width 8 height 8
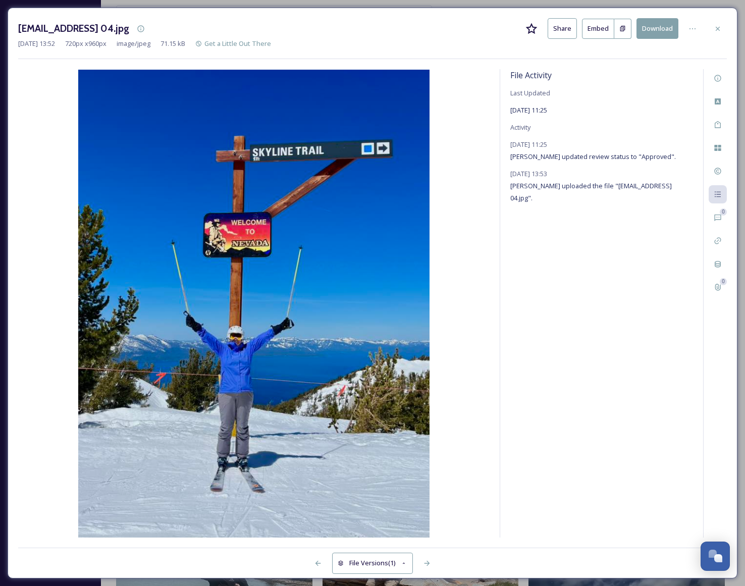
drag, startPoint x: 589, startPoint y: 199, endPoint x: 663, endPoint y: 201, distance: 74.2
click at [663, 201] on span "Lynn Heislein uploaded the file "ext_1758142379.987133_Lynnheislein@yahoo.com-0…" at bounding box center [591, 191] width 162 height 21
copy span "Lynnheislein@yahoo.com"
click at [721, 81] on icon at bounding box center [718, 78] width 8 height 8
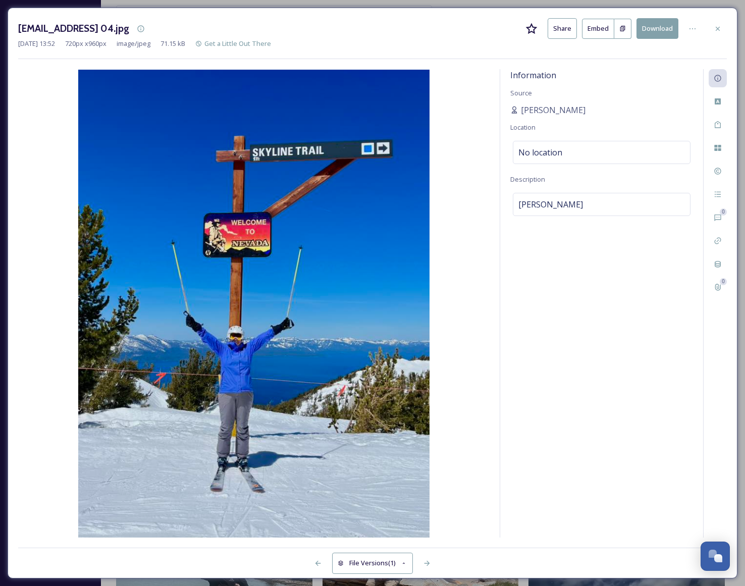
click at [720, 184] on div "0 0" at bounding box center [715, 303] width 24 height 468
click at [719, 190] on icon at bounding box center [718, 194] width 8 height 8
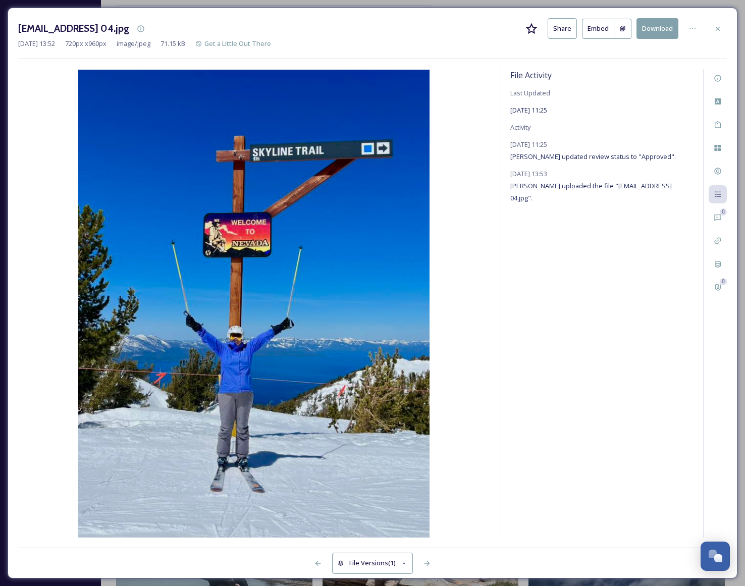
drag, startPoint x: 589, startPoint y: 196, endPoint x: 663, endPoint y: 198, distance: 73.7
click at [664, 199] on span "Lynn Heislein uploaded the file "ext_1758142379.987133_Lynnheislein@yahoo.com-0…" at bounding box center [591, 191] width 162 height 21
copy span "Lynnheislein@yahoo.com"
